Goal: Navigation & Orientation: Find specific page/section

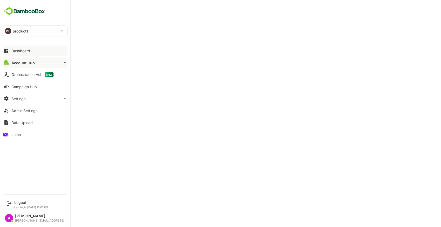
click at [11, 49] on button "Dashboard" at bounding box center [35, 50] width 65 height 10
click at [43, 97] on button "Settings" at bounding box center [35, 98] width 65 height 10
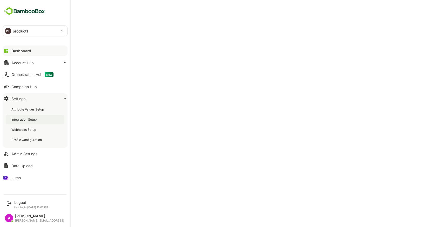
click at [28, 118] on div "Integration Setup" at bounding box center [24, 119] width 26 height 4
click at [16, 63] on div "Account Hub" at bounding box center [22, 62] width 22 height 4
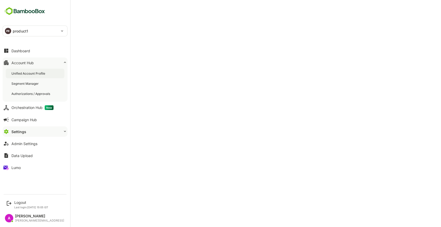
click at [25, 77] on div "Unified Account Profile" at bounding box center [35, 74] width 59 height 10
click at [21, 49] on div "Dashboard" at bounding box center [20, 51] width 19 height 4
